Goal: Check status: Check status

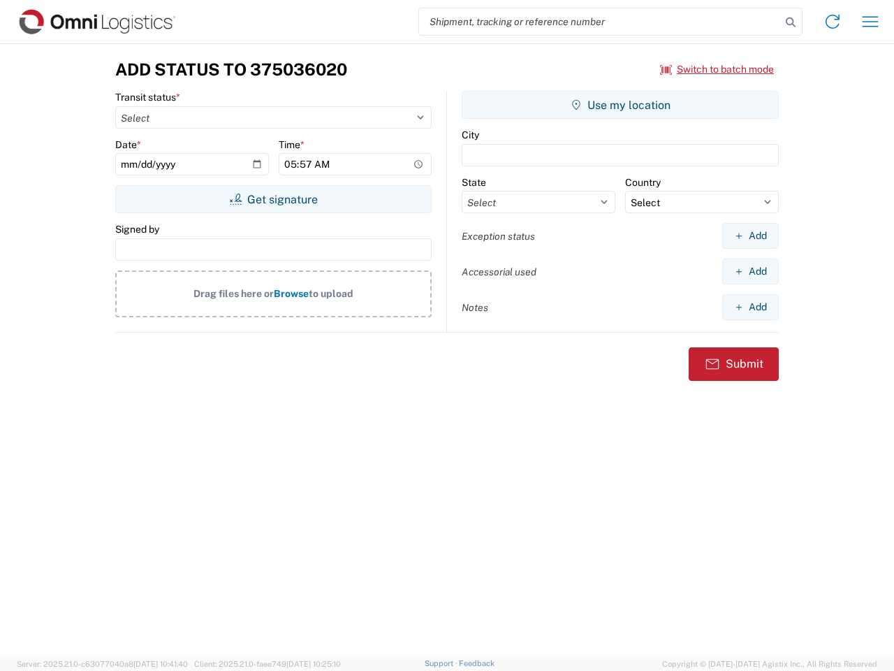
click at [600, 22] on input "search" at bounding box center [600, 21] width 362 height 27
click at [791, 22] on icon at bounding box center [791, 23] width 20 height 20
click at [833, 22] on icon at bounding box center [833, 21] width 22 height 22
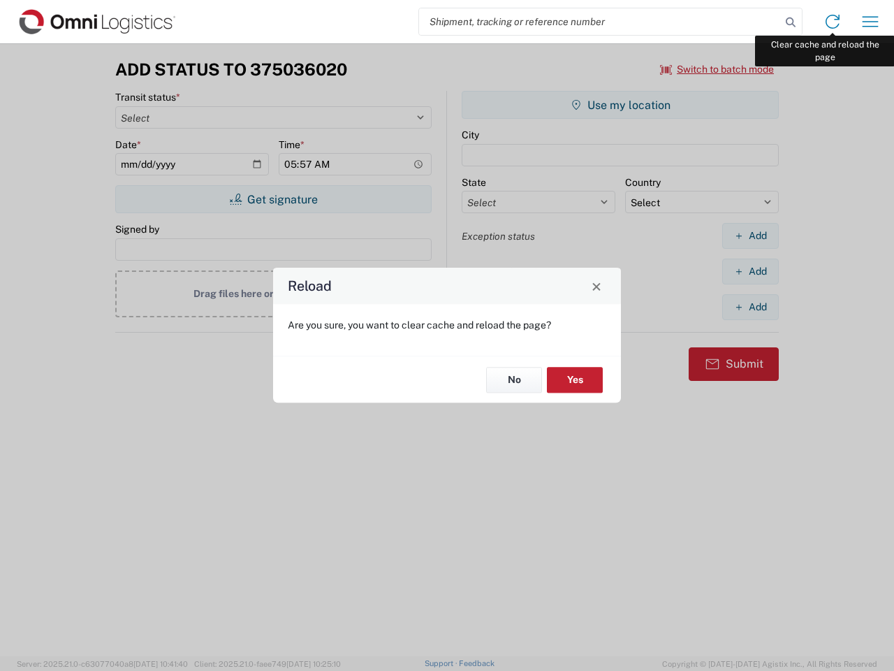
click at [871, 22] on div "Reload Are you sure, you want to clear cache and reload the page? No Yes" at bounding box center [447, 335] width 894 height 671
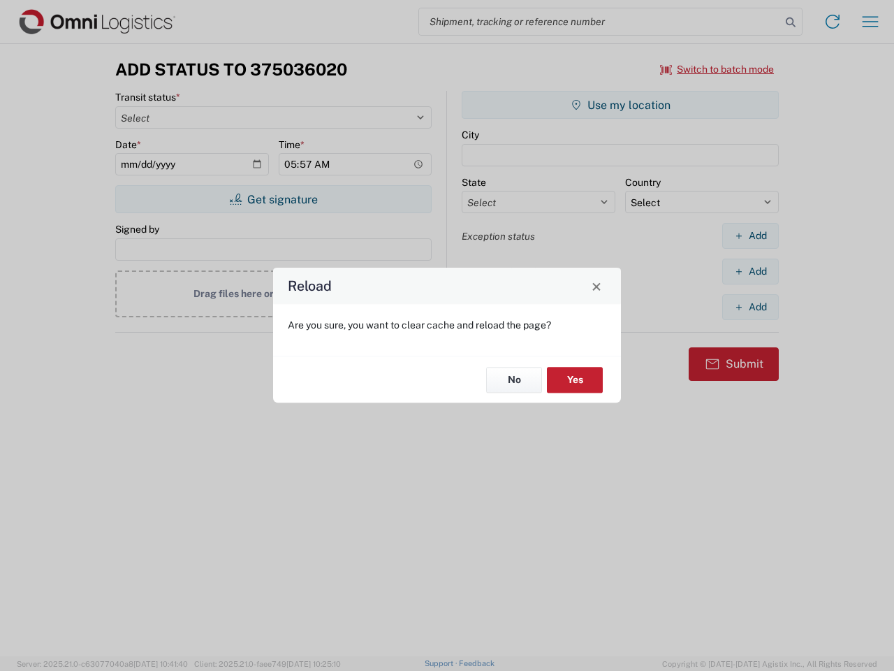
click at [718, 69] on div "Reload Are you sure, you want to clear cache and reload the page? No Yes" at bounding box center [447, 335] width 894 height 671
click at [273, 199] on div "Reload Are you sure, you want to clear cache and reload the page? No Yes" at bounding box center [447, 335] width 894 height 671
click at [621, 105] on div "Reload Are you sure, you want to clear cache and reload the page? No Yes" at bounding box center [447, 335] width 894 height 671
click at [751, 236] on div "Reload Are you sure, you want to clear cache and reload the page? No Yes" at bounding box center [447, 335] width 894 height 671
click at [751, 271] on div "Reload Are you sure, you want to clear cache and reload the page? No Yes" at bounding box center [447, 335] width 894 height 671
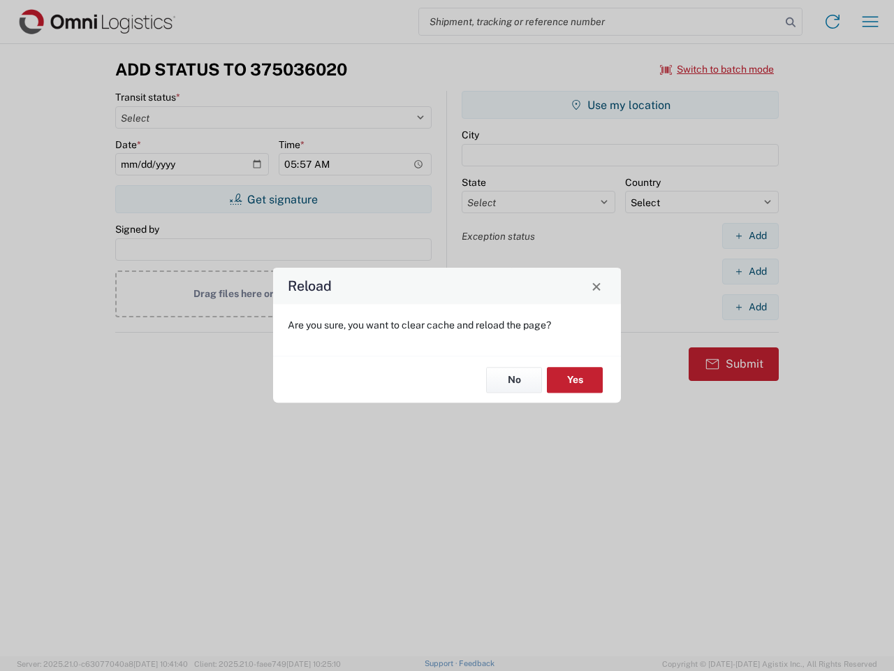
click at [751, 307] on div "Reload Are you sure, you want to clear cache and reload the page? No Yes" at bounding box center [447, 335] width 894 height 671
